Goal: Task Accomplishment & Management: Complete application form

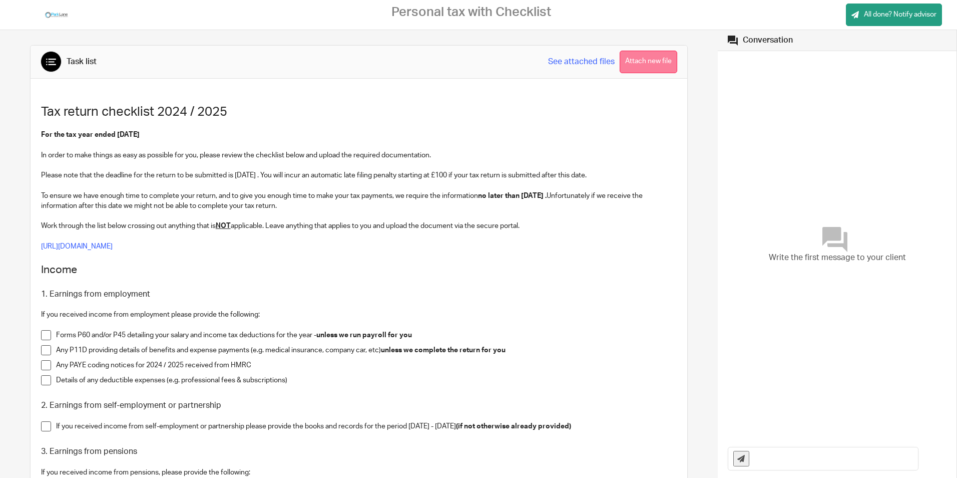
click at [646, 61] on button "Attach new file" at bounding box center [649, 62] width 58 height 23
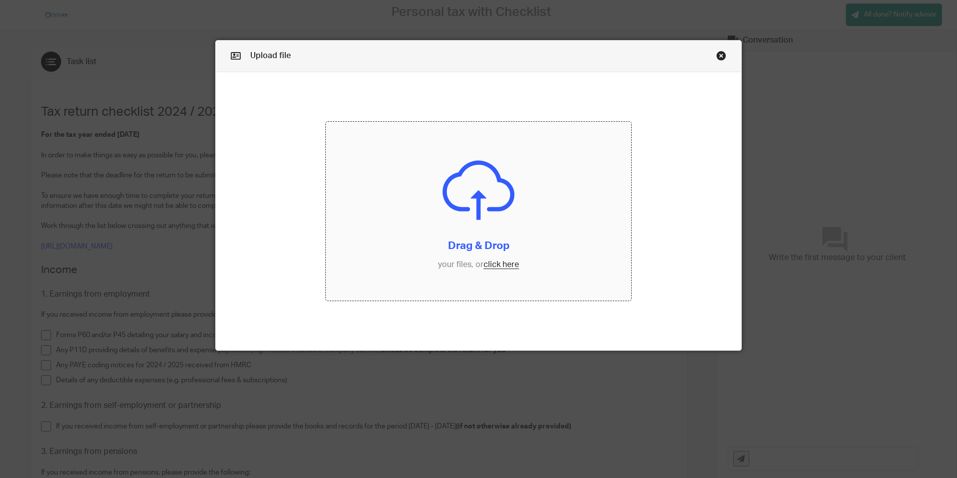
click at [495, 267] on input "file" at bounding box center [478, 211] width 305 height 179
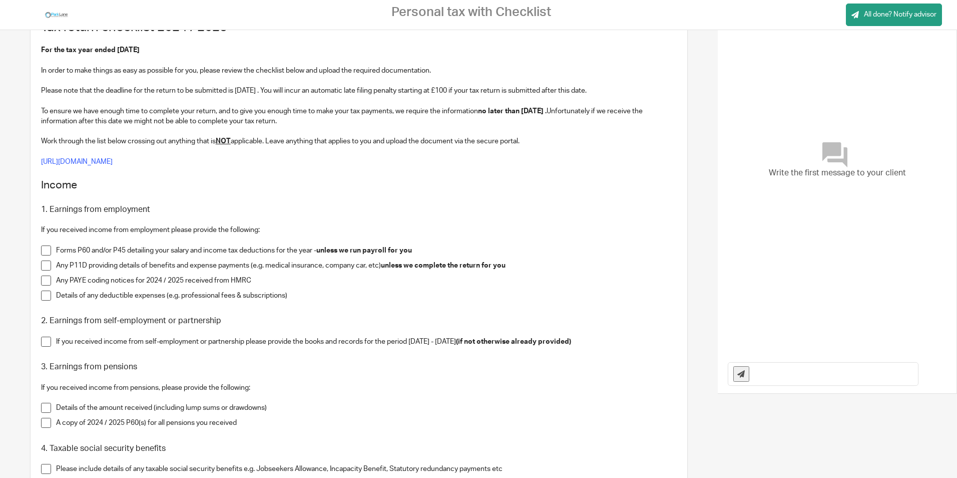
scroll to position [100, 0]
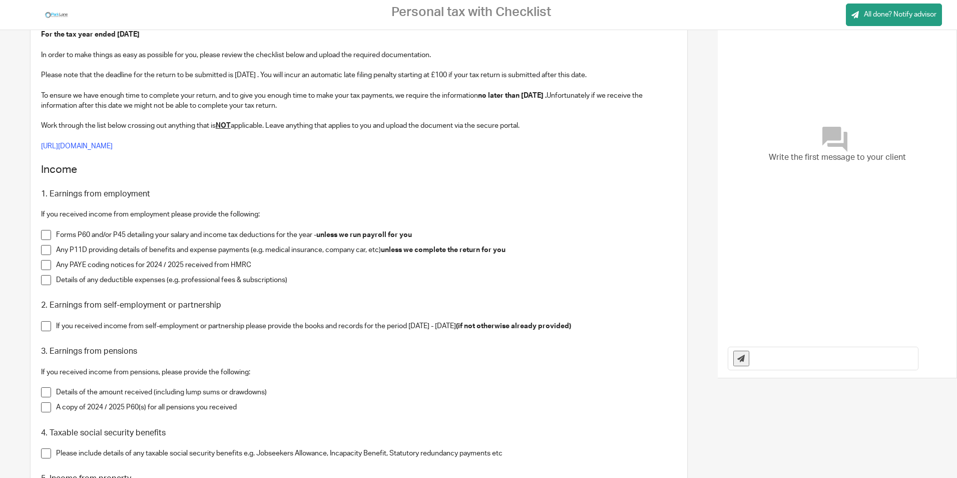
click at [44, 252] on span at bounding box center [46, 250] width 10 height 10
click at [44, 280] on span at bounding box center [46, 280] width 10 height 10
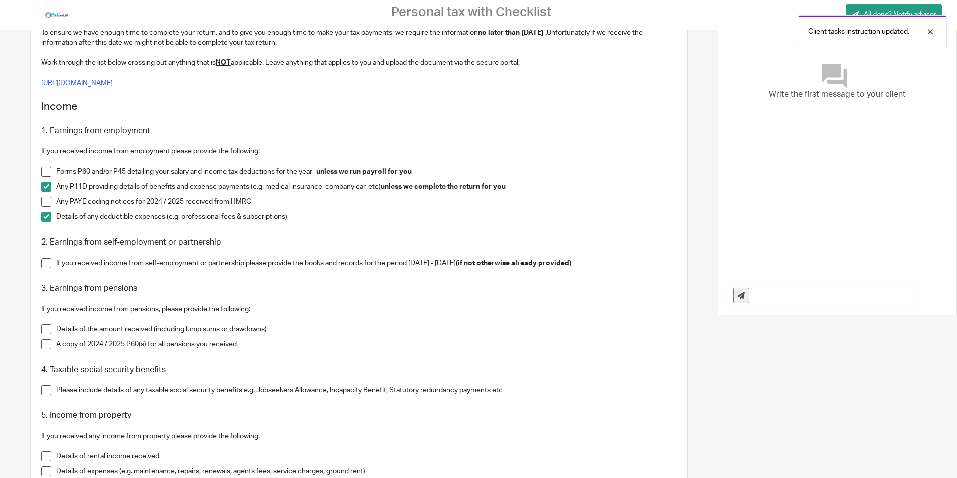
scroll to position [200, 0]
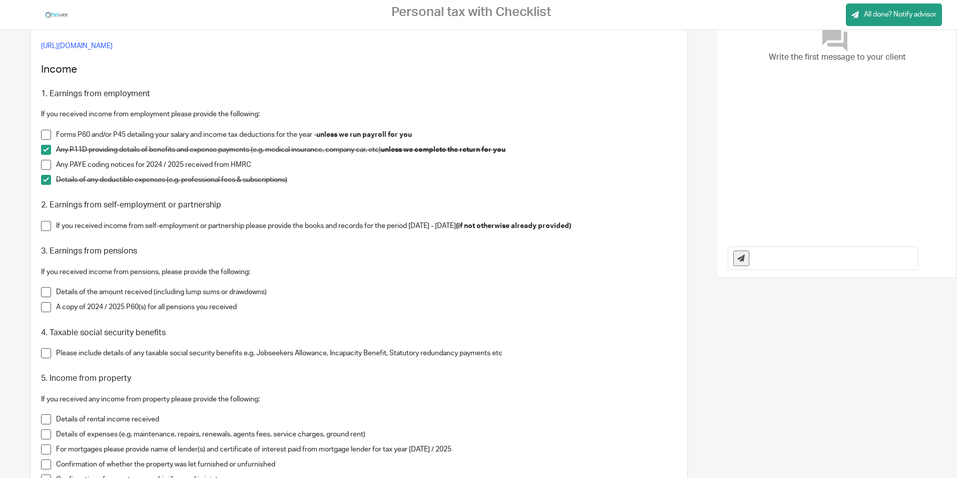
click at [44, 225] on span at bounding box center [46, 226] width 10 height 10
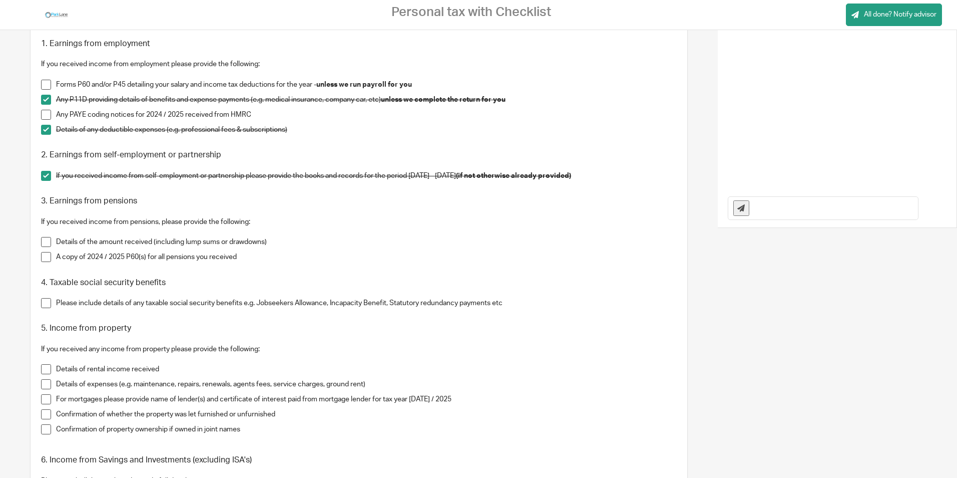
scroll to position [300, 0]
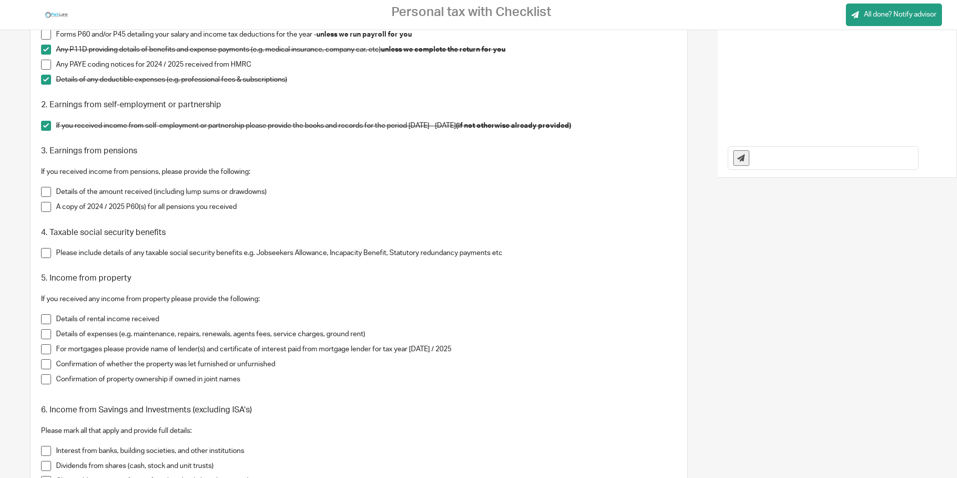
click at [44, 255] on span at bounding box center [46, 253] width 10 height 10
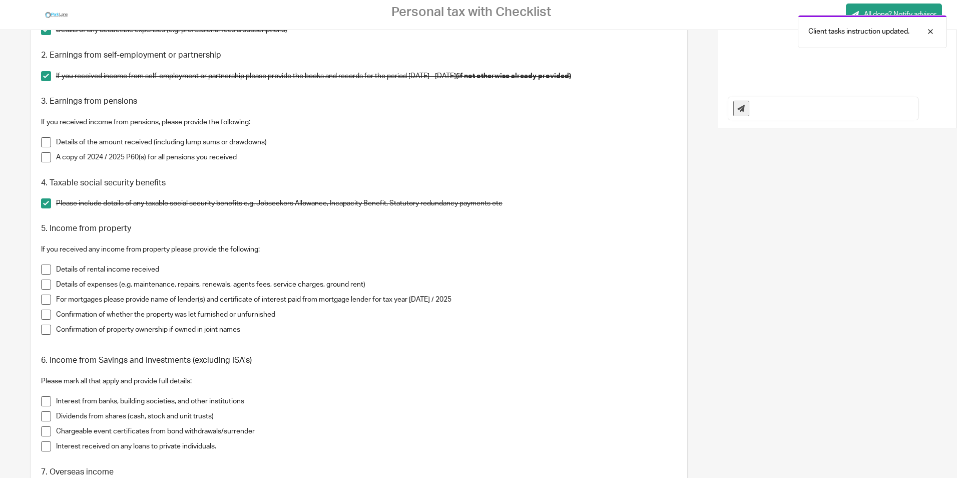
scroll to position [350, 0]
click at [45, 266] on span at bounding box center [46, 269] width 10 height 10
click at [44, 285] on span at bounding box center [46, 284] width 10 height 10
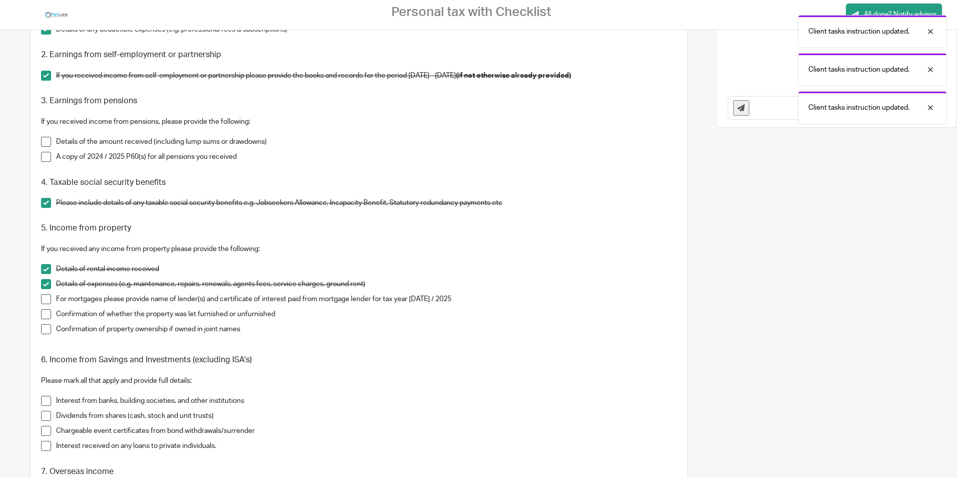
click at [47, 300] on span at bounding box center [46, 299] width 10 height 10
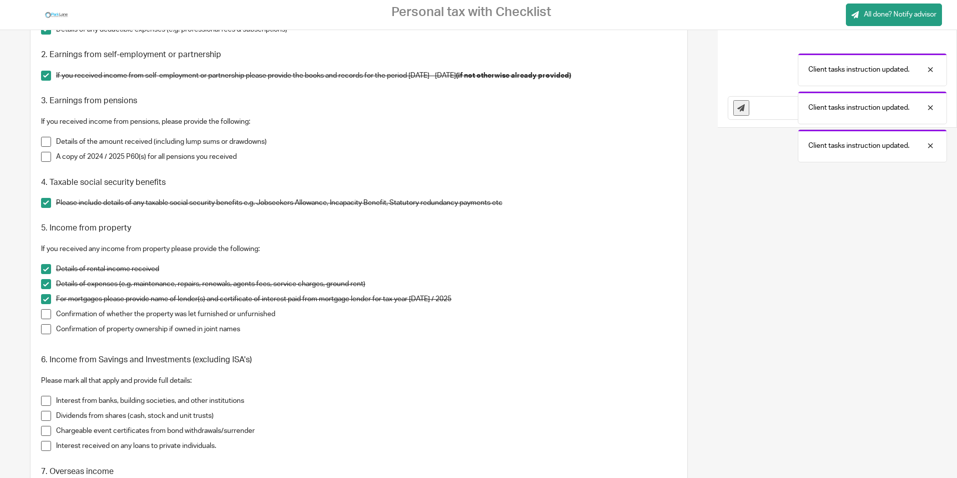
click at [44, 316] on span at bounding box center [46, 314] width 10 height 10
click at [46, 326] on span at bounding box center [46, 329] width 10 height 10
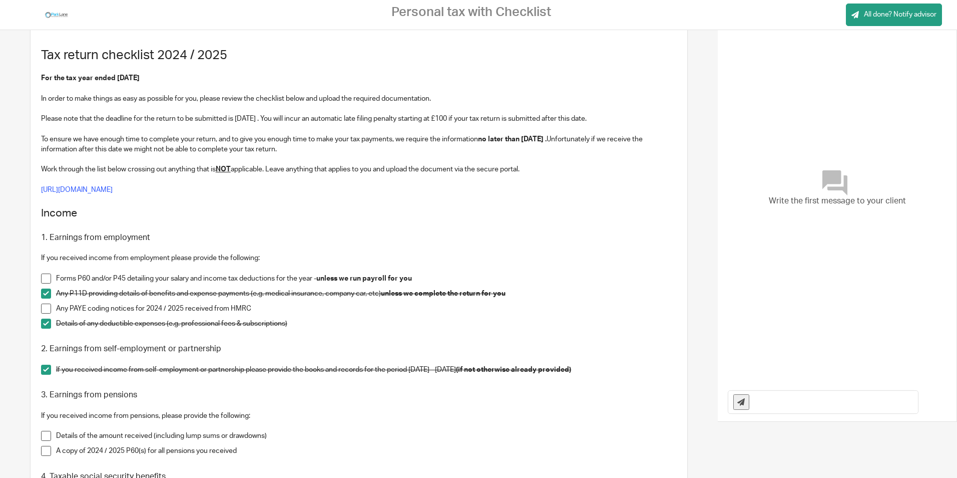
scroll to position [0, 0]
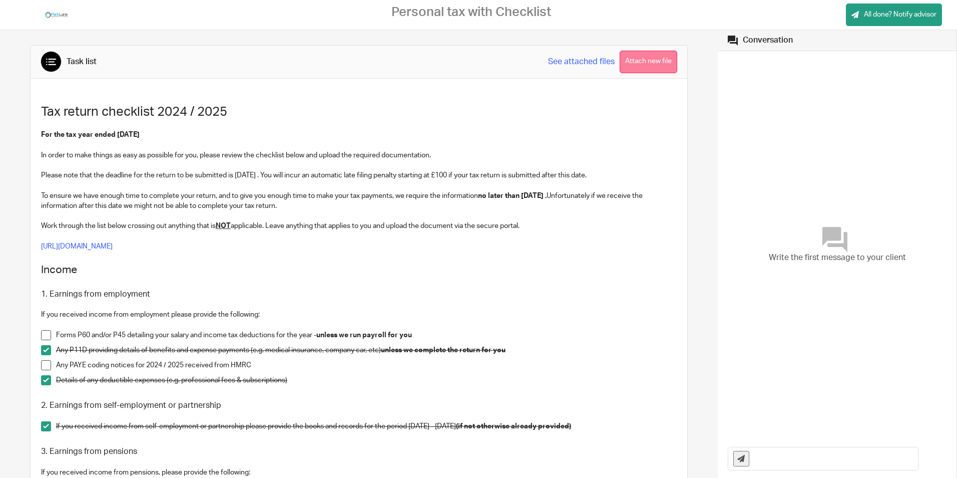
click at [641, 59] on button "Attach new file" at bounding box center [649, 62] width 58 height 23
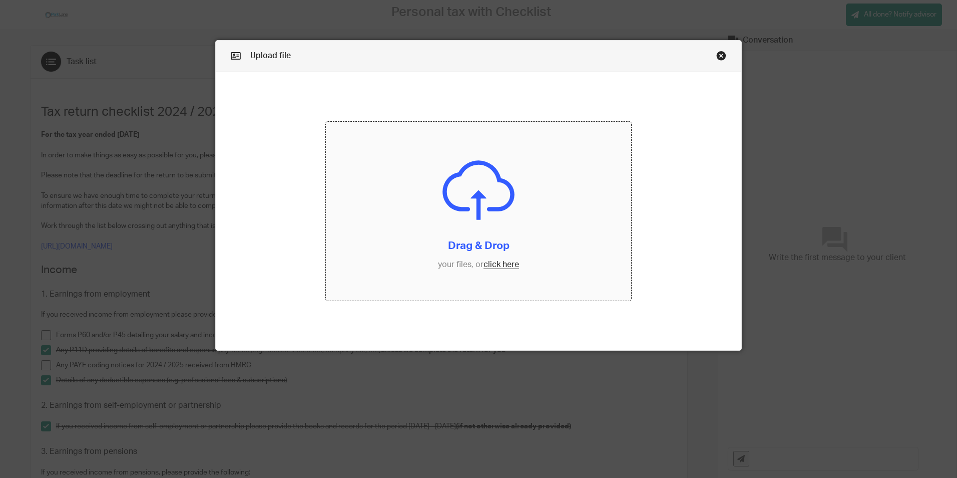
click at [497, 266] on input "file" at bounding box center [478, 211] width 305 height 179
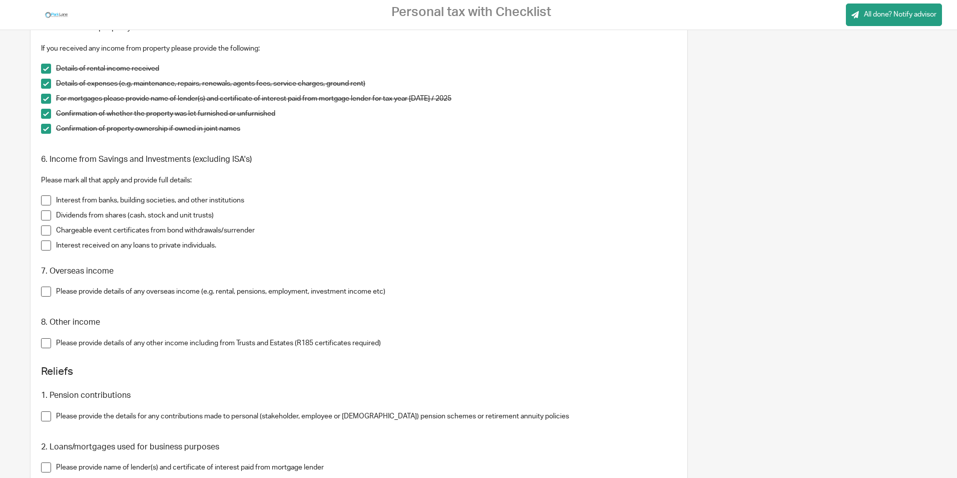
scroll to position [501, 0]
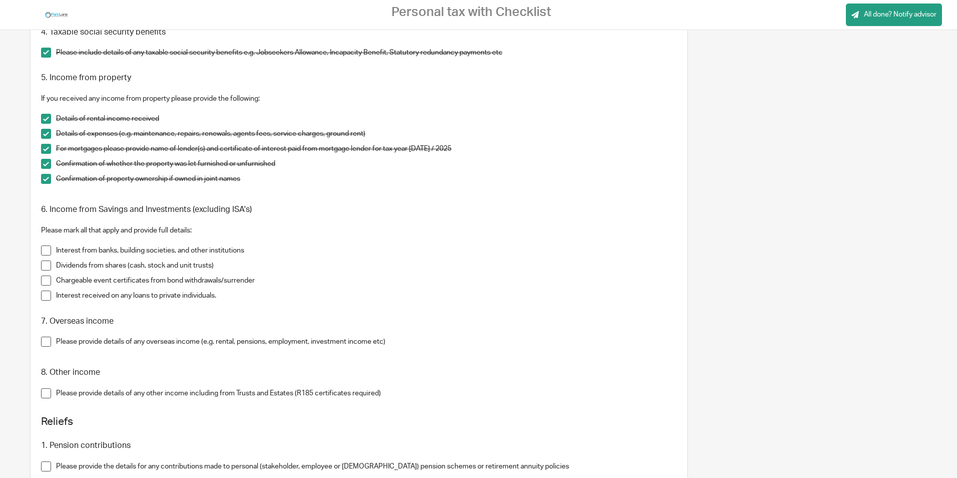
click at [45, 295] on span at bounding box center [46, 295] width 10 height 10
click at [45, 281] on span at bounding box center [46, 280] width 10 height 10
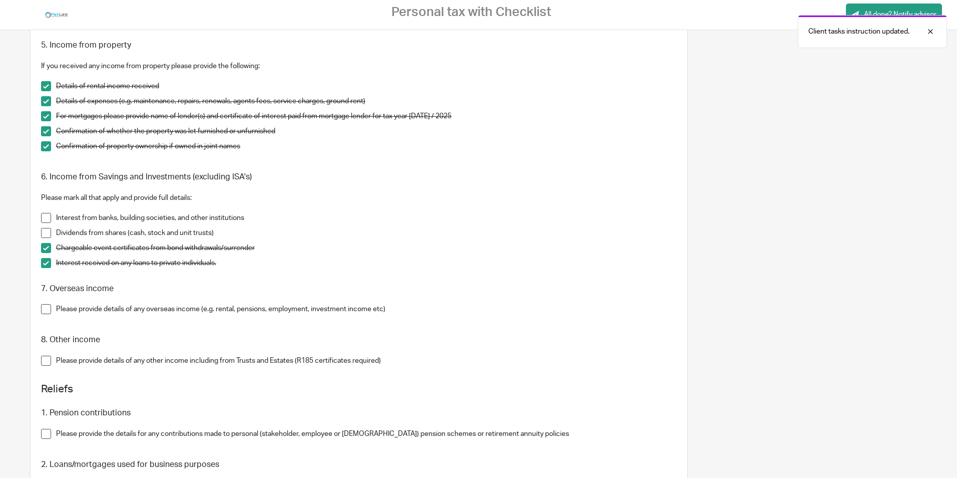
scroll to position [551, 0]
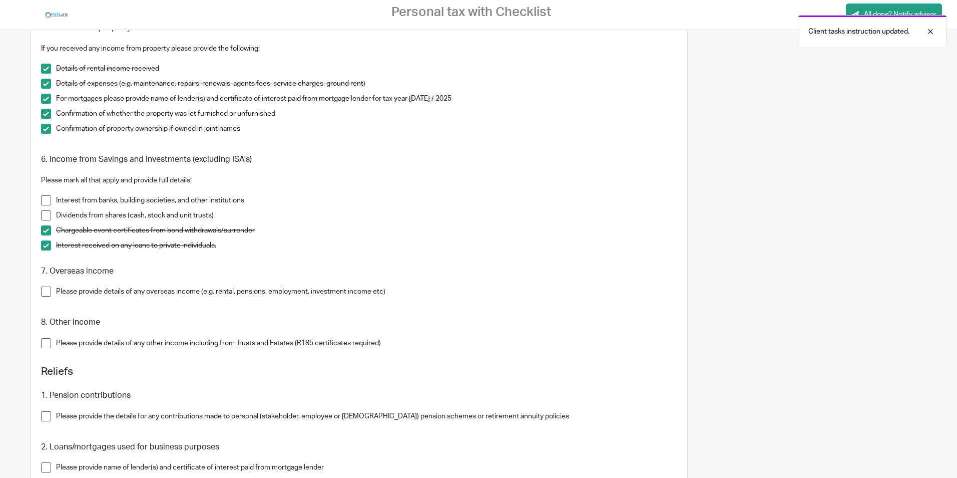
click at [45, 294] on span at bounding box center [46, 291] width 10 height 10
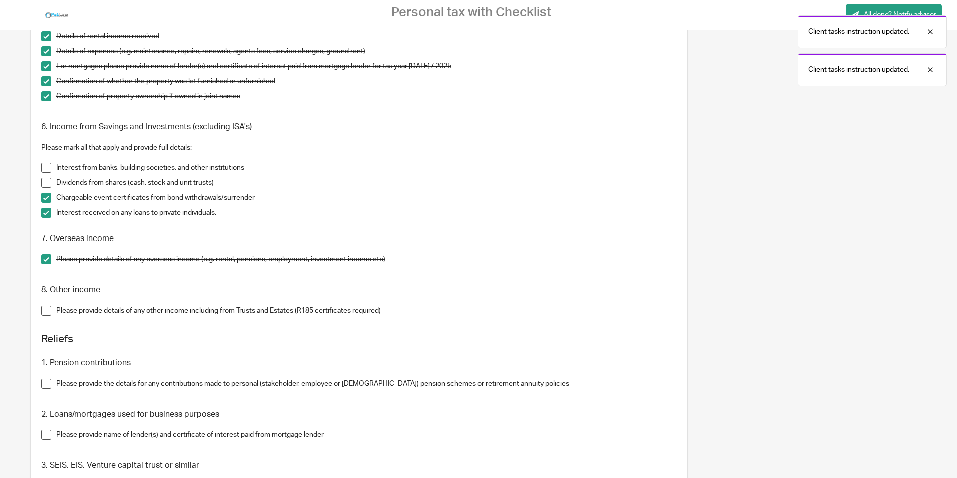
scroll to position [601, 0]
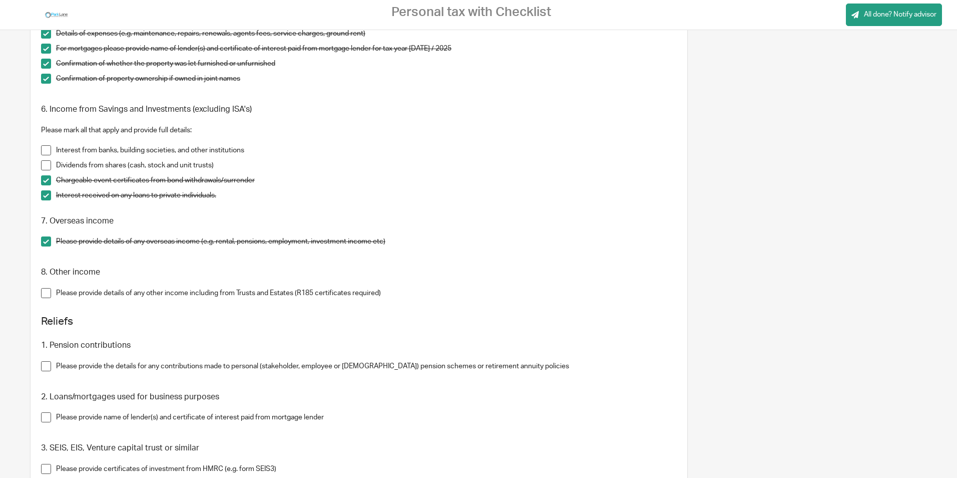
click at [44, 294] on span at bounding box center [46, 293] width 10 height 10
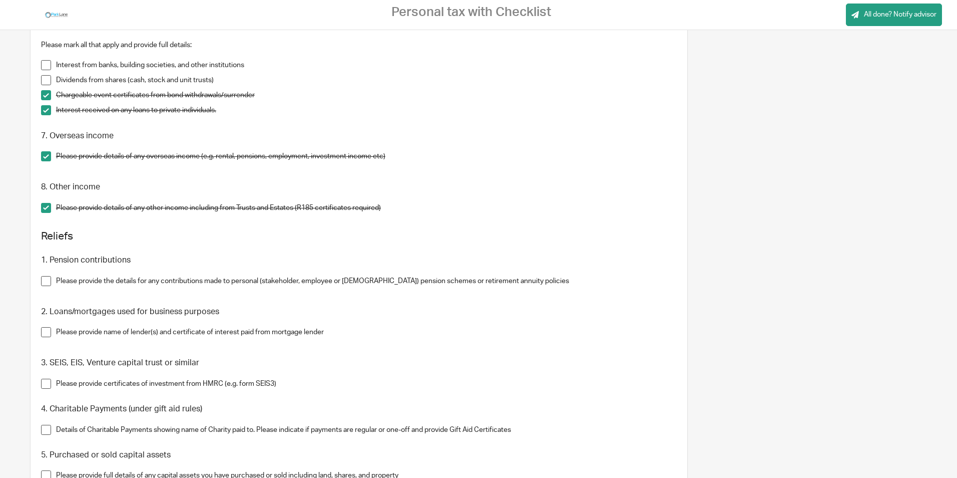
scroll to position [701, 0]
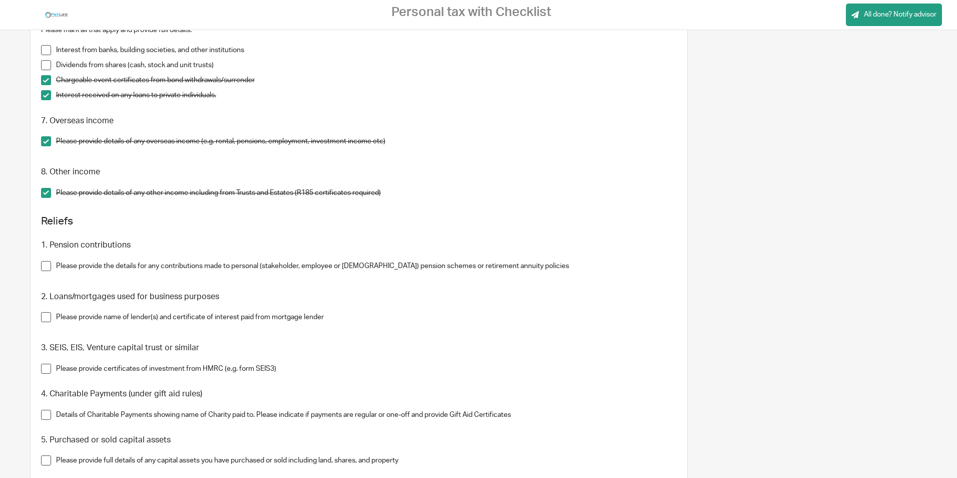
click at [49, 266] on span at bounding box center [46, 266] width 10 height 10
click at [44, 316] on span at bounding box center [46, 317] width 10 height 10
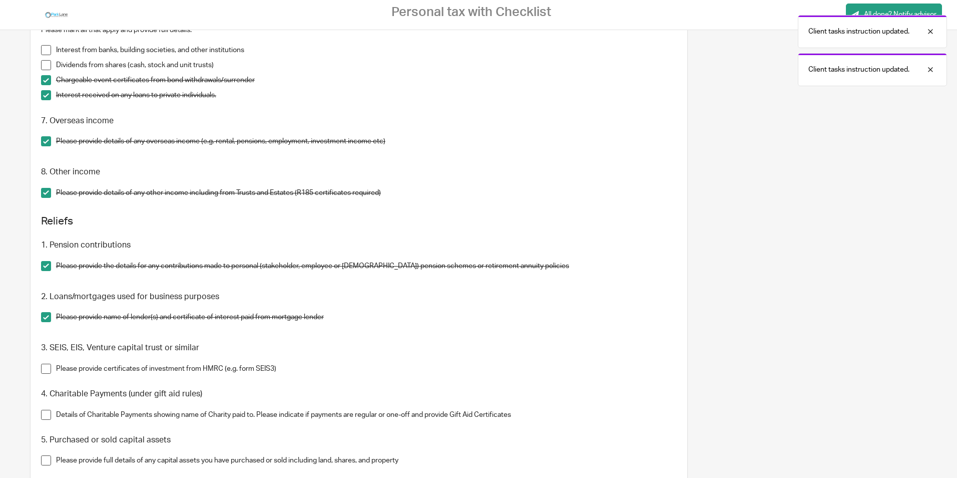
scroll to position [751, 0]
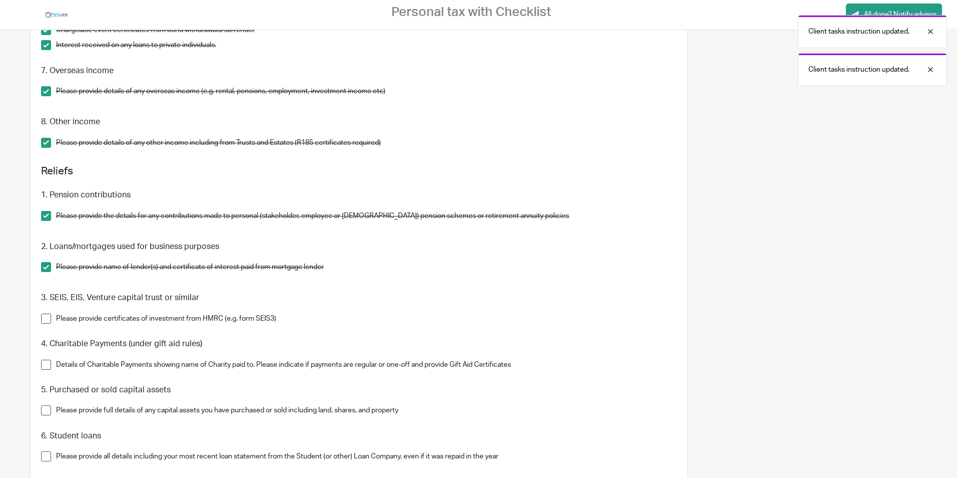
click at [44, 322] on span at bounding box center [46, 318] width 10 height 10
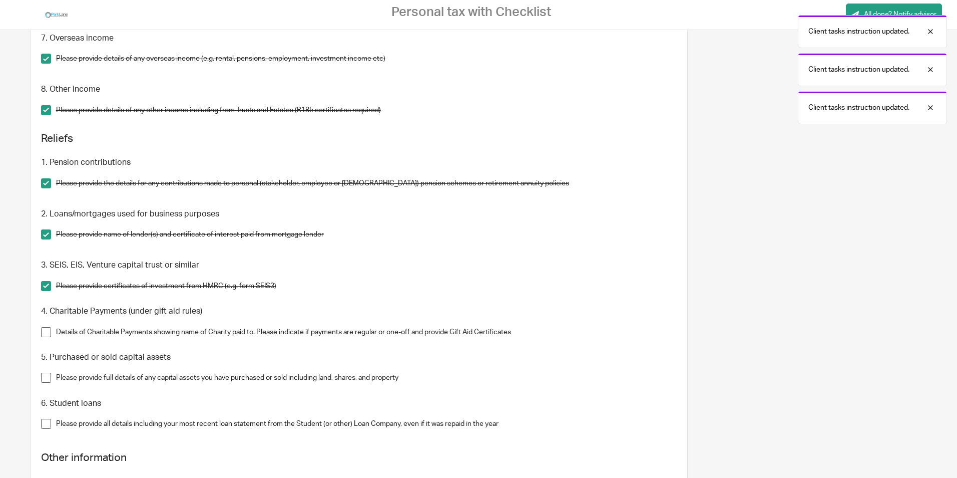
scroll to position [801, 0]
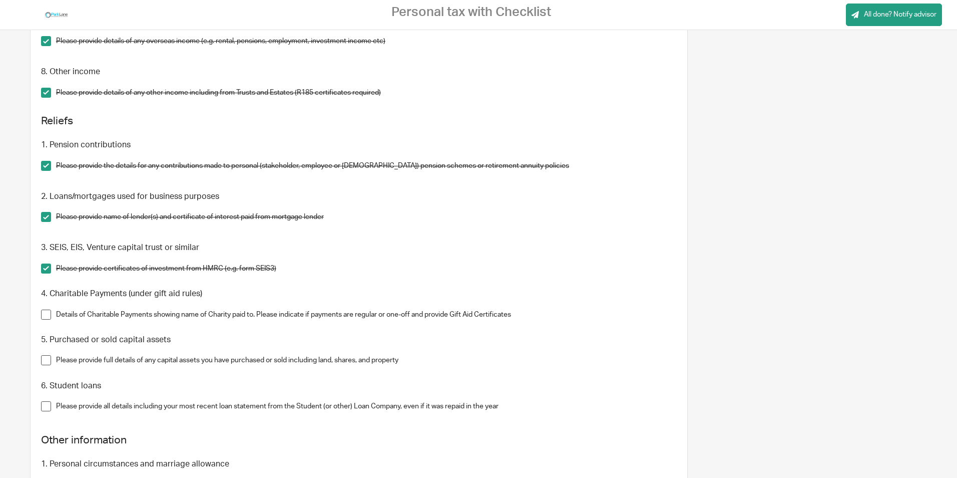
click at [45, 317] on span at bounding box center [46, 314] width 10 height 10
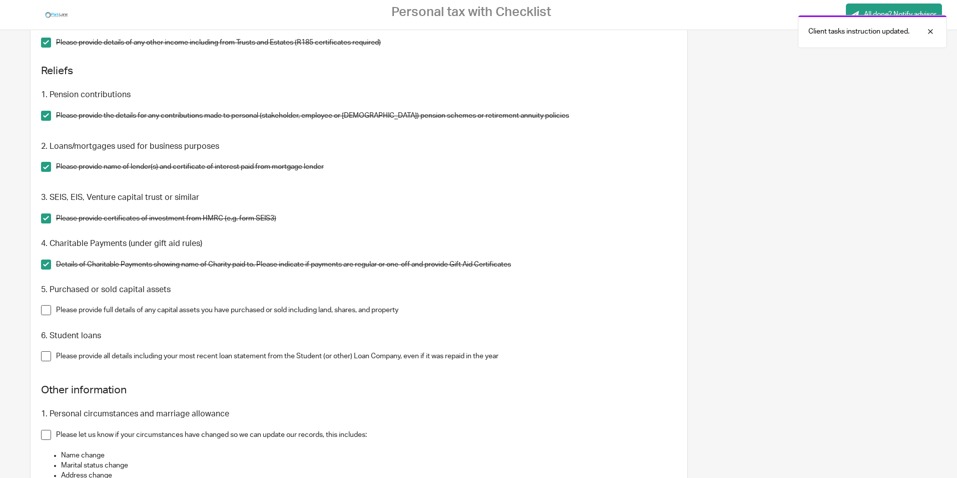
click at [44, 305] on span at bounding box center [46, 310] width 10 height 10
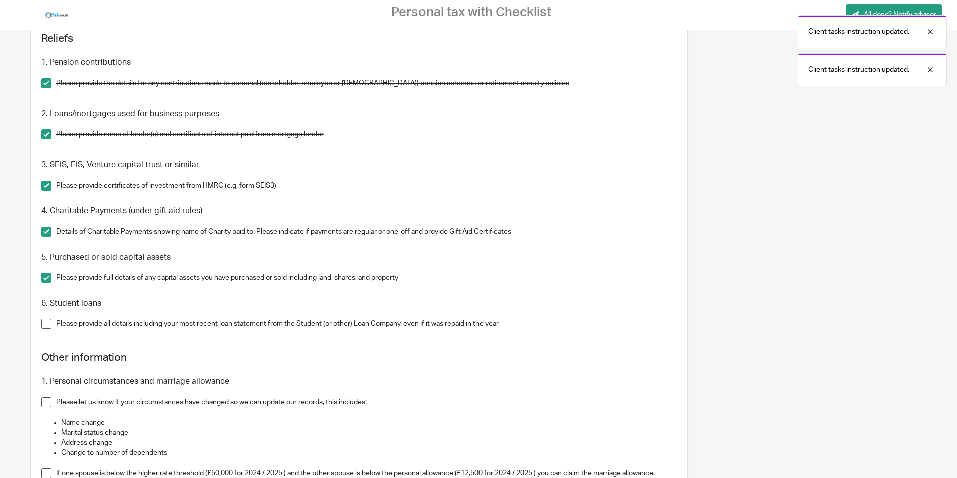
scroll to position [901, 0]
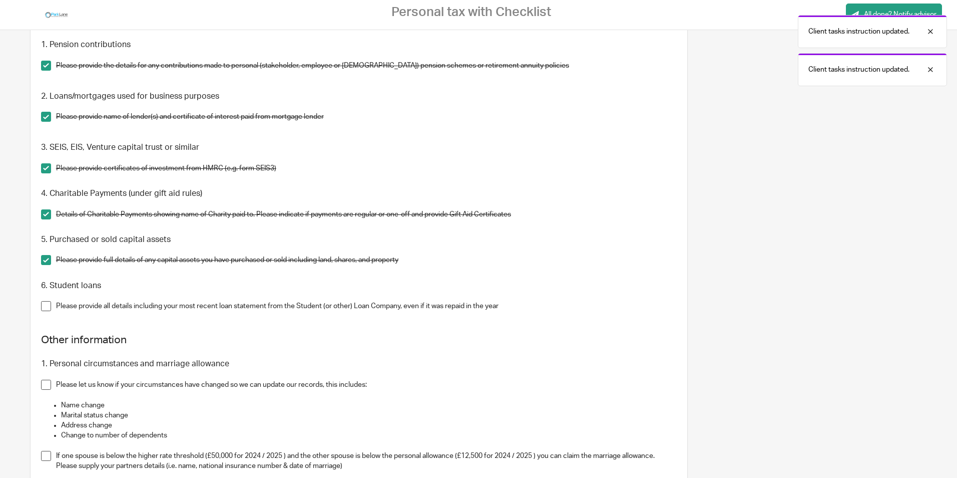
click at [45, 307] on span at bounding box center [46, 306] width 10 height 10
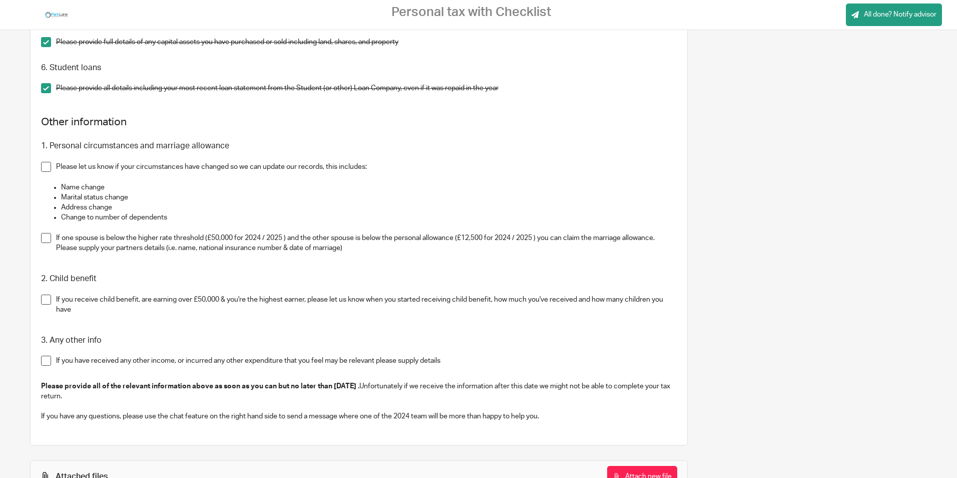
scroll to position [1101, 0]
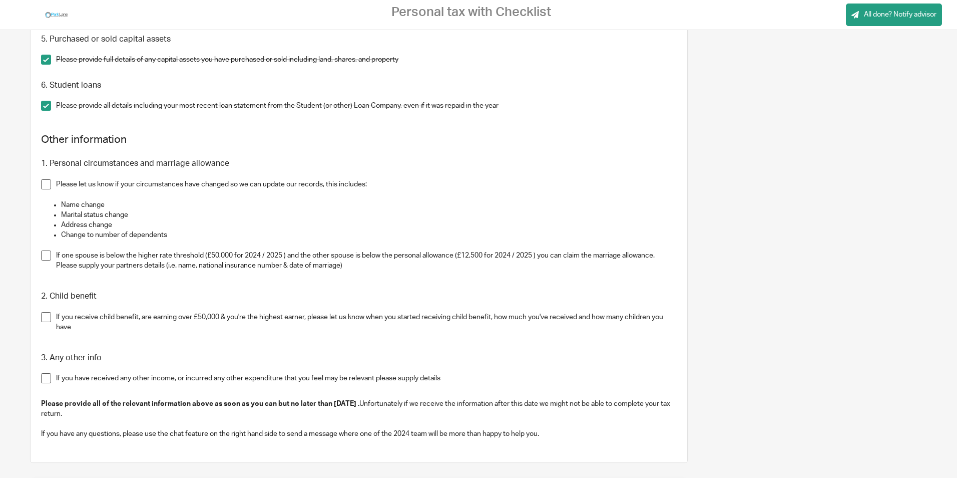
click at [44, 256] on span at bounding box center [46, 255] width 10 height 10
click at [43, 318] on span at bounding box center [46, 317] width 10 height 10
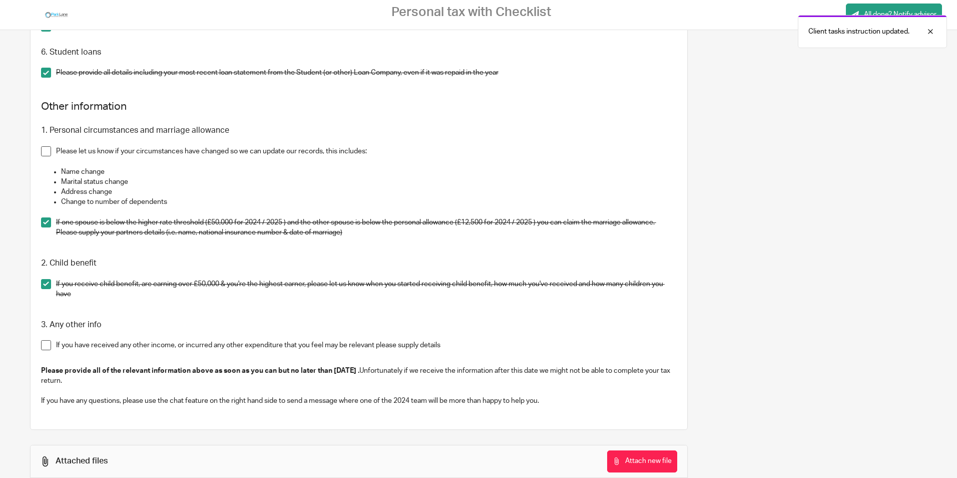
scroll to position [1152, 0]
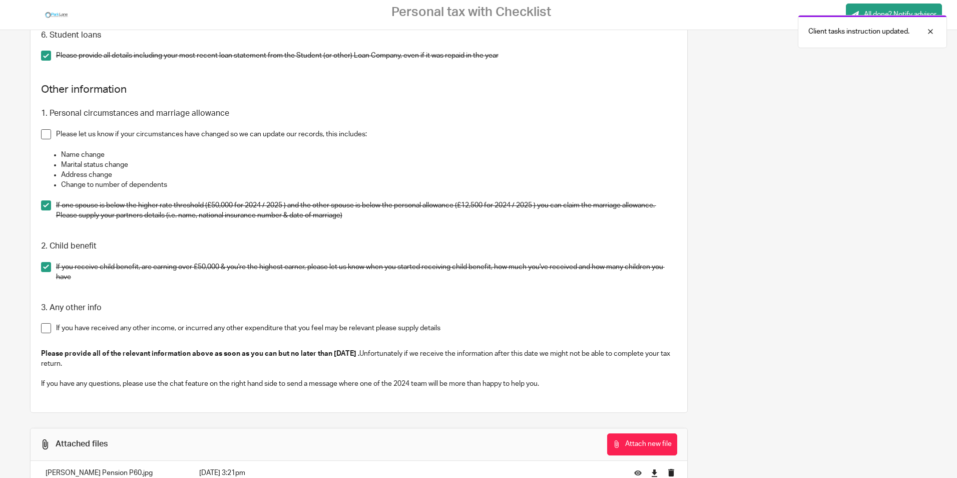
click at [45, 329] on span at bounding box center [46, 328] width 10 height 10
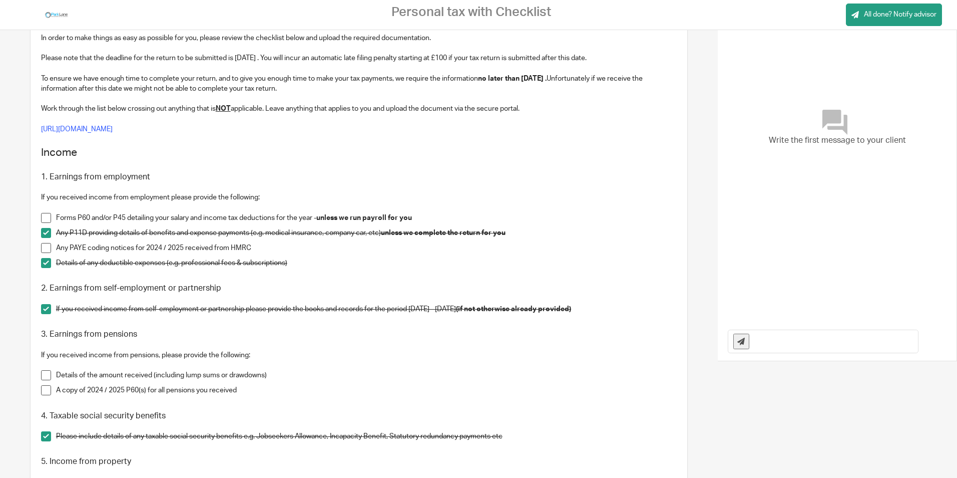
scroll to position [0, 0]
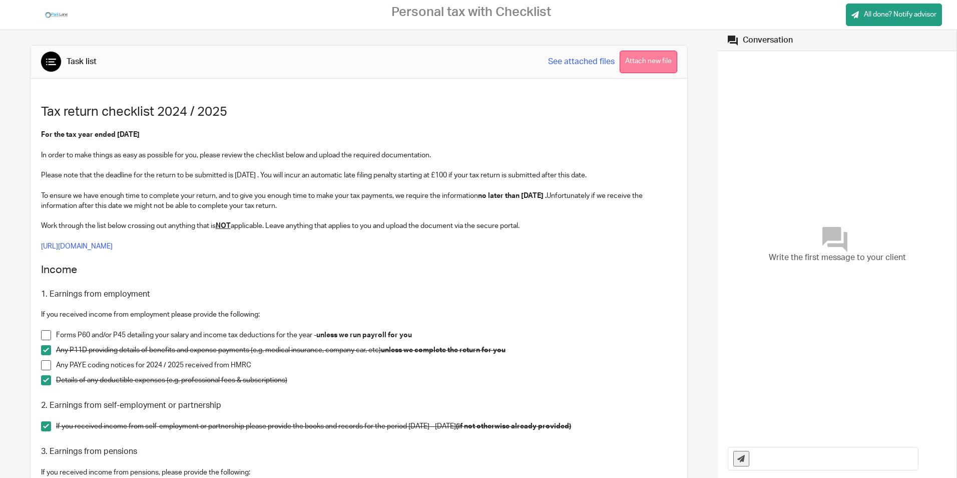
click at [645, 59] on button "Attach new file" at bounding box center [649, 62] width 58 height 23
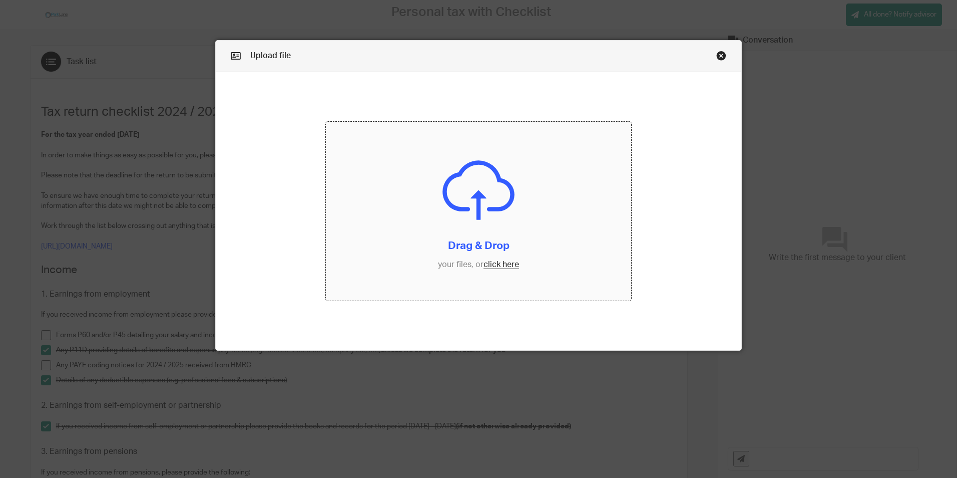
click at [496, 263] on input "file" at bounding box center [478, 211] width 305 height 179
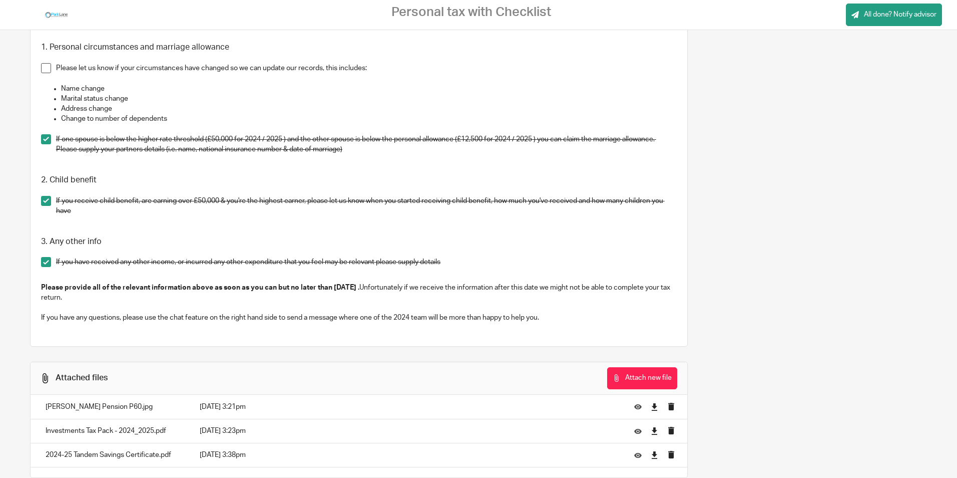
scroll to position [1243, 0]
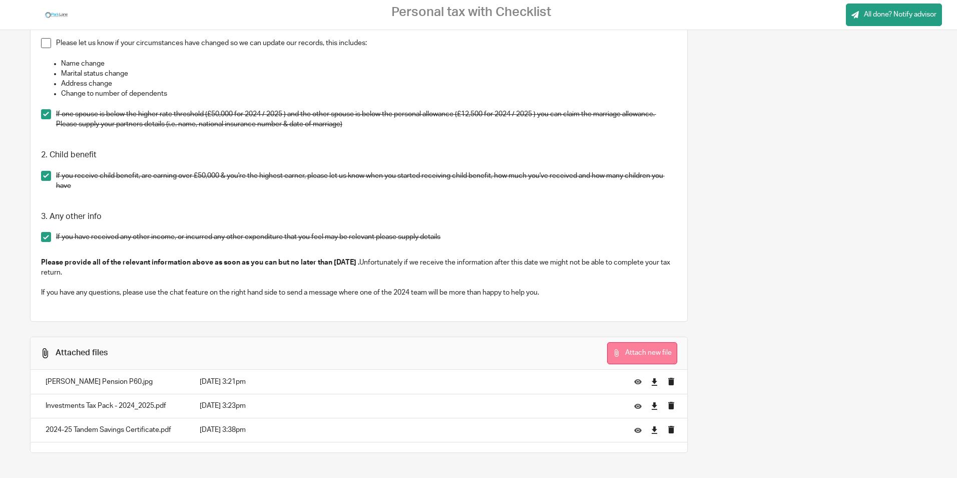
click at [627, 352] on button "Attach new file" at bounding box center [642, 353] width 70 height 23
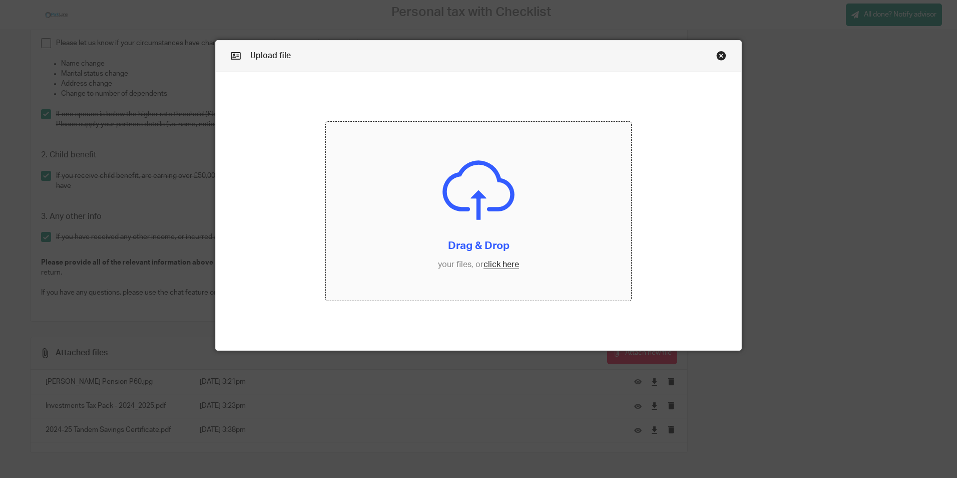
click at [505, 265] on input "file" at bounding box center [478, 211] width 305 height 179
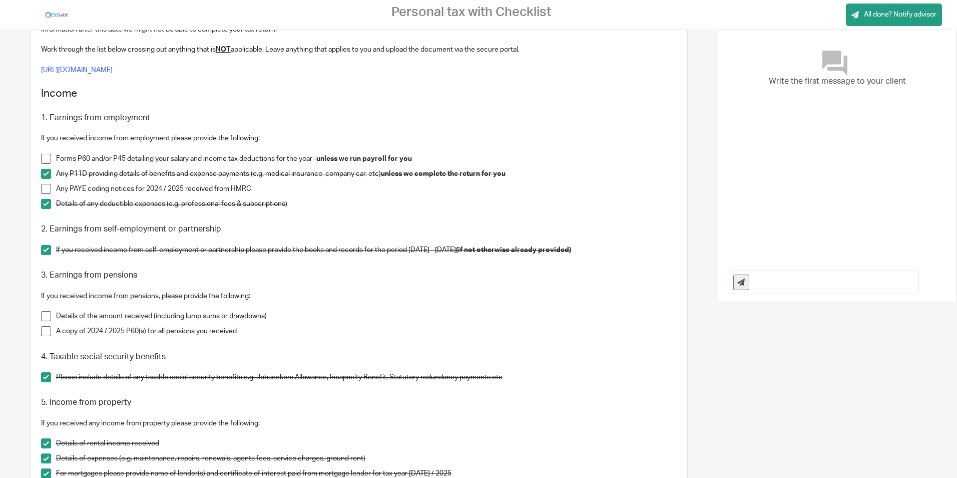
scroll to position [165, 0]
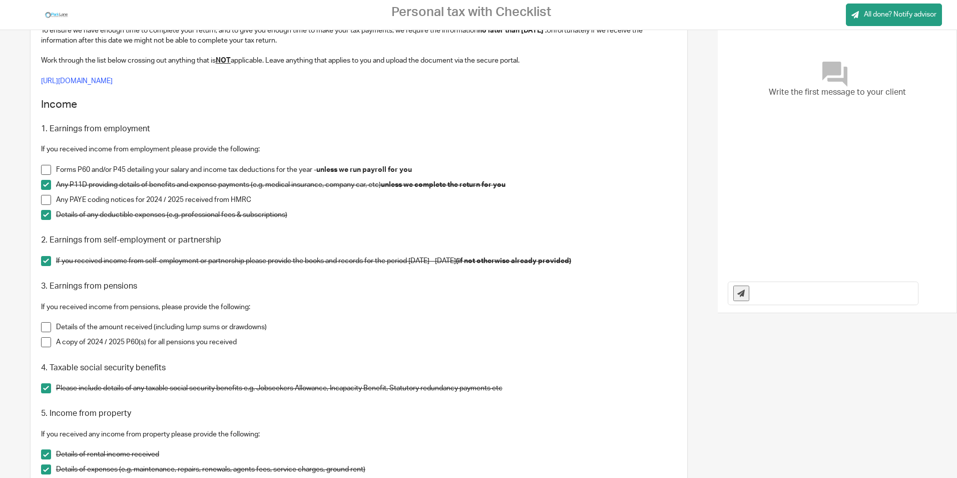
click at [44, 172] on span at bounding box center [46, 170] width 10 height 10
click at [45, 169] on span at bounding box center [46, 170] width 10 height 10
click at [44, 200] on span at bounding box center [46, 200] width 10 height 10
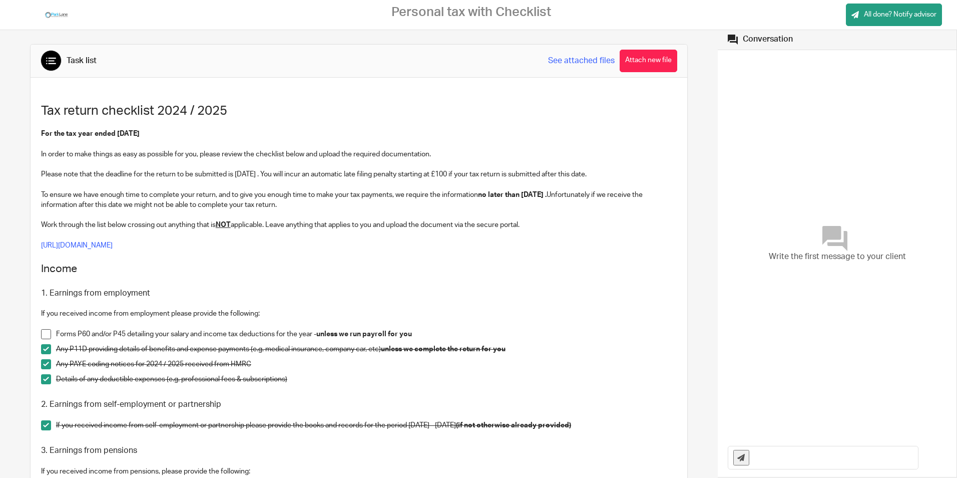
scroll to position [0, 0]
click at [878, 13] on span "All done? Notify advisor" at bounding box center [900, 15] width 73 height 10
